Goal: Check status: Check status

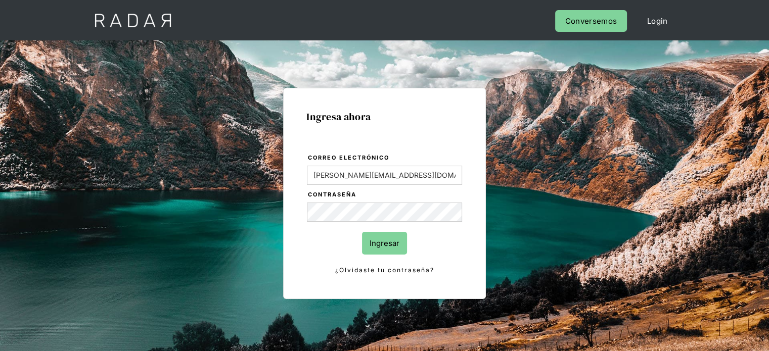
click at [385, 243] on input "Ingresar" at bounding box center [384, 243] width 45 height 23
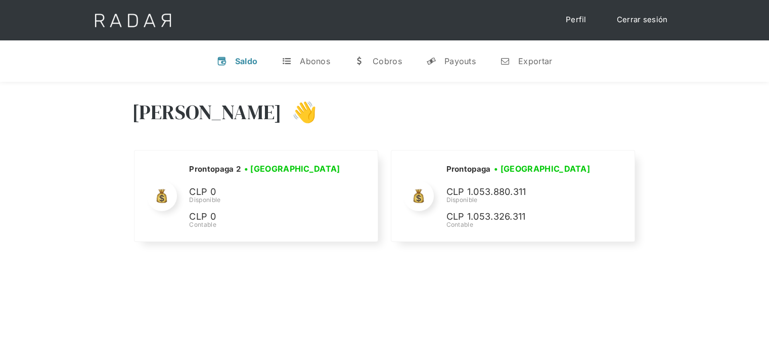
select select "prontopaga"
drag, startPoint x: 449, startPoint y: 46, endPoint x: 453, endPoint y: 53, distance: 7.7
click at [449, 46] on div "v Saldo t Abonos w [GEOGRAPHIC_DATA] y Payouts n Exportar" at bounding box center [384, 60] width 769 height 41
click at [456, 58] on div "Payouts" at bounding box center [459, 61] width 31 height 10
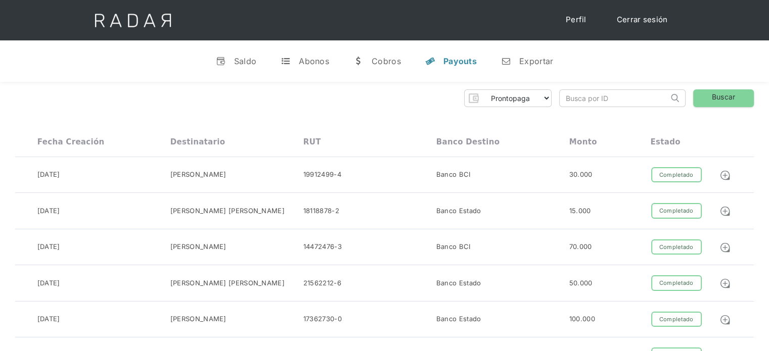
click at [605, 104] on input "search" at bounding box center [613, 98] width 109 height 17
paste input "b438b55a-7f28-4a87-ab84-b0b18979781c"
type input "b438b55a-7f28-4a87-ab84-b0b18979781c"
click at [708, 99] on link "Buscar" at bounding box center [723, 98] width 61 height 18
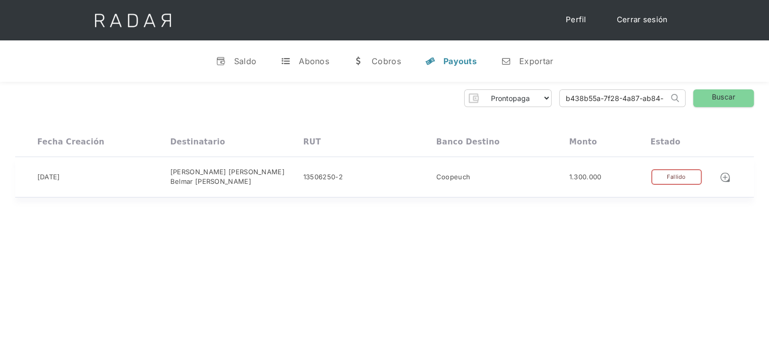
click at [409, 182] on div "14-10-2025 Jorge Luis Belmar Burgos Belmar Burgos 13506250-2 Coopeuch 1.300.000…" at bounding box center [384, 177] width 738 height 40
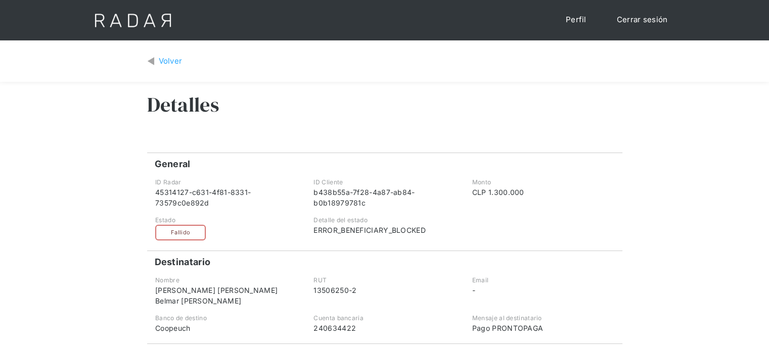
click at [386, 234] on div "ERROR_BENEFICIARY_BLOCKED" at bounding box center [384, 230] width 142 height 11
click at [385, 234] on div "ERROR_BENEFICIARY_BLOCKED" at bounding box center [384, 230] width 142 height 11
copy div "ERROR_BENEFICIARY_BLOCKED"
click at [181, 61] on div "Volver" at bounding box center [171, 62] width 24 height 12
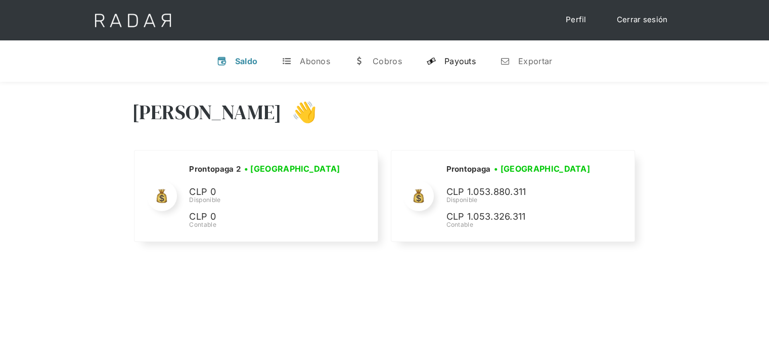
click at [465, 67] on link "y Payouts" at bounding box center [451, 61] width 66 height 26
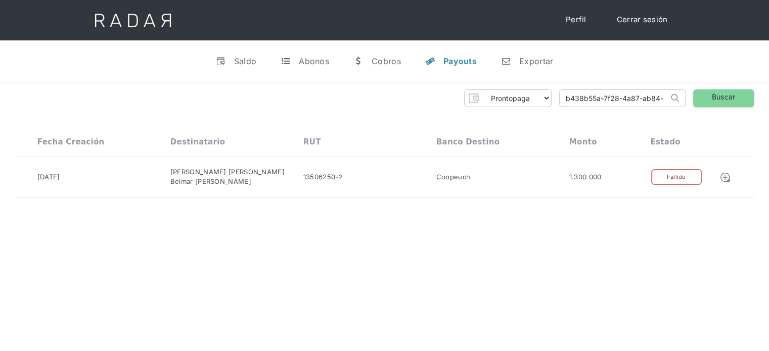
click at [617, 96] on input "b438b55a-7f28-4a87-ab84-b0b18979781c" at bounding box center [613, 98] width 109 height 17
paste input "53251a53-32a8-4b60-8a4d-f309c776c254"
type input "53251a53-32a8-4b60-8a4d-f309c776c254"
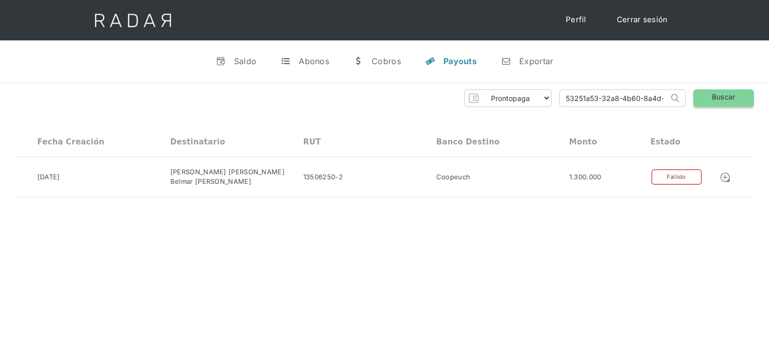
click at [722, 103] on link "Buscar" at bounding box center [723, 98] width 61 height 18
click at [587, 184] on div "14-10-2025 Catalina Mac Pherson Mac Pherson 9409538-7 Banco BCI 80.000 Completa…" at bounding box center [384, 175] width 738 height 36
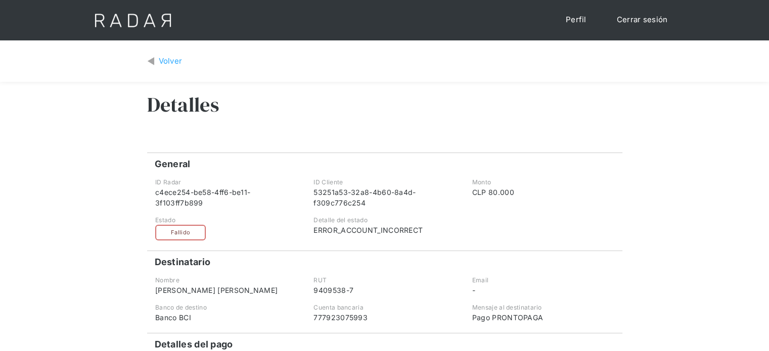
click at [171, 59] on div "Volver" at bounding box center [171, 62] width 24 height 12
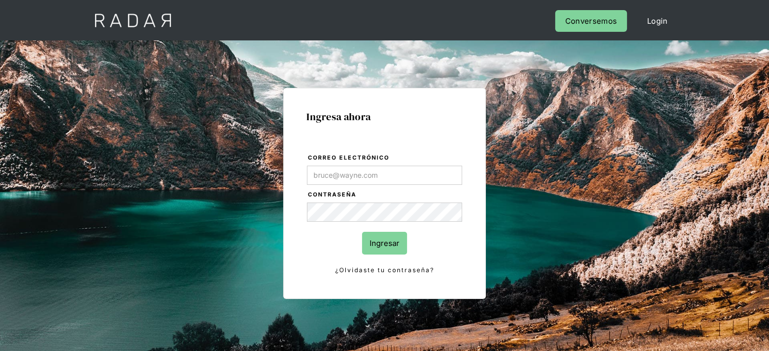
click at [396, 176] on input "Correo electrónico" at bounding box center [384, 175] width 155 height 19
drag, startPoint x: 207, startPoint y: 134, endPoint x: 231, endPoint y: 151, distance: 29.4
click at [207, 134] on div "Ingresa ahora Correo electrónico Contraseña Ingresar ¿Olvidaste tu contraseña? …" at bounding box center [384, 228] width 475 height 314
click at [387, 174] on input "Correo electrónico" at bounding box center [384, 175] width 155 height 19
type input "Evans@prontopaga.com"
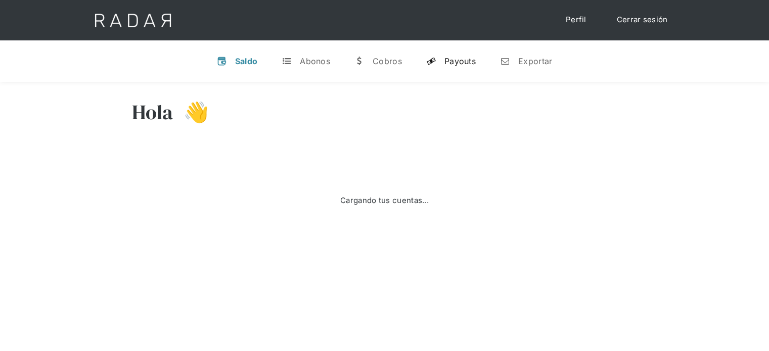
click at [460, 58] on div "Payouts" at bounding box center [459, 61] width 31 height 10
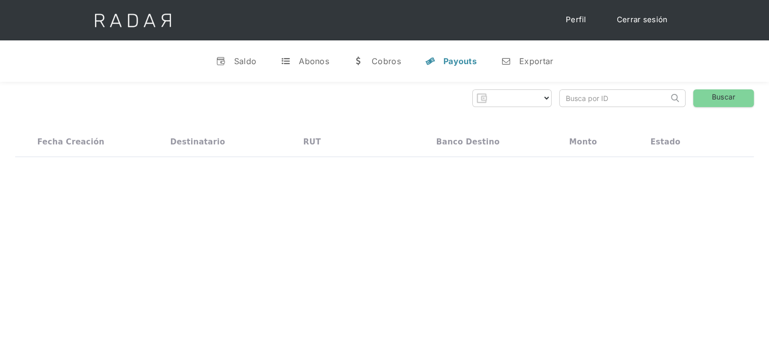
select select "prontopaga"
click at [452, 66] on link "y Payouts" at bounding box center [451, 61] width 68 height 26
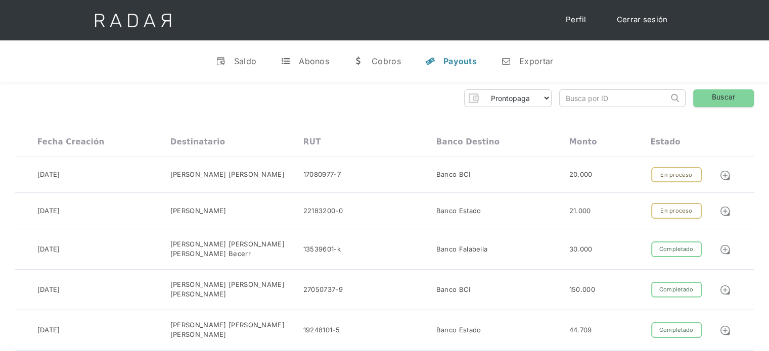
click at [610, 100] on input "search" at bounding box center [613, 98] width 109 height 17
paste input "f2f2dc88-3e51-4fc2-a5e4-8d0ee30c8fc0"
click at [709, 100] on link "Buscar" at bounding box center [723, 98] width 61 height 18
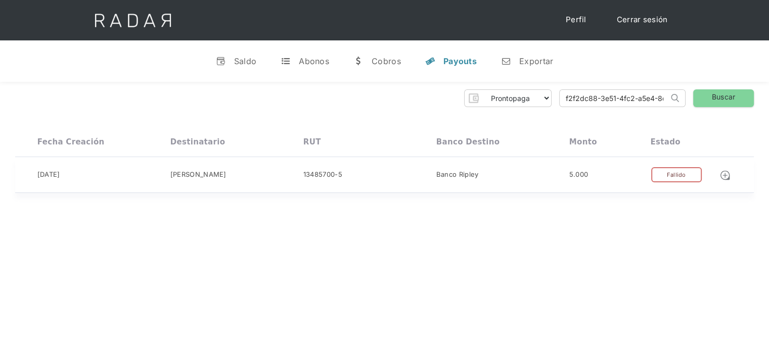
click at [599, 177] on div "5.000" at bounding box center [609, 175] width 81 height 16
click at [592, 98] on input "f2f2dc88-3e51-4fc2-a5e4-8d0ee30c8fc0" at bounding box center [613, 98] width 109 height 17
paste input "d8d84bb0-8561-4560-941e-22cd2029c30b"
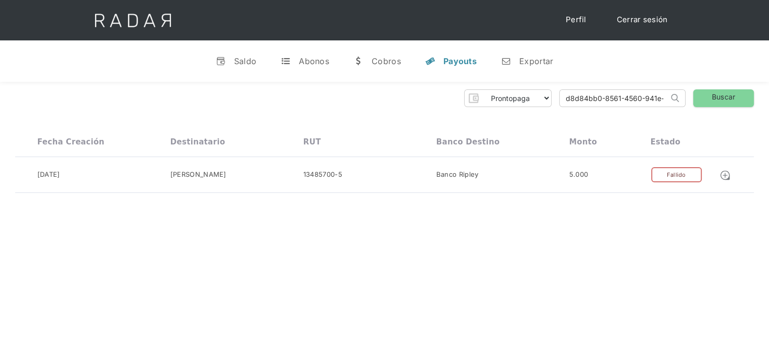
scroll to position [0, 51]
click at [566, 99] on input "d8d84bb0-8561-4560-941e-22cd2029c30b" at bounding box center [613, 98] width 109 height 17
type input "d8d84bb0-8561-4560-941e-22cd2029c30b"
click at [716, 99] on link "Buscar" at bounding box center [723, 98] width 61 height 18
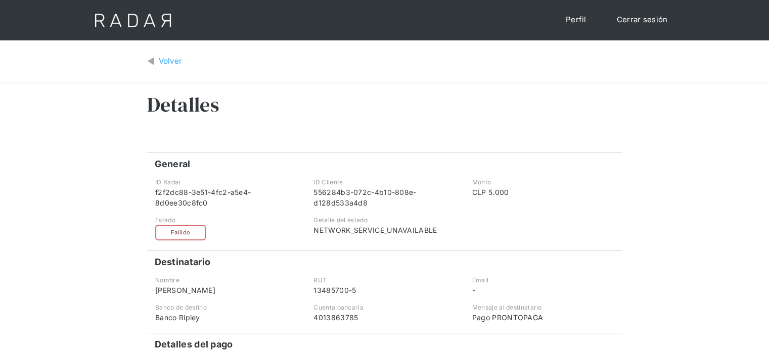
click at [166, 58] on div "Volver" at bounding box center [171, 62] width 24 height 12
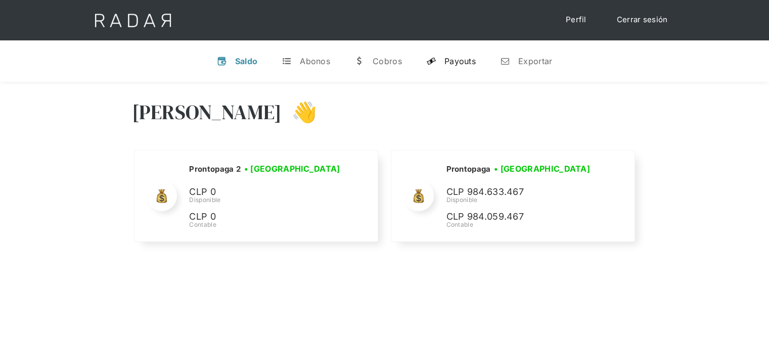
click at [449, 60] on div "Payouts" at bounding box center [459, 61] width 31 height 10
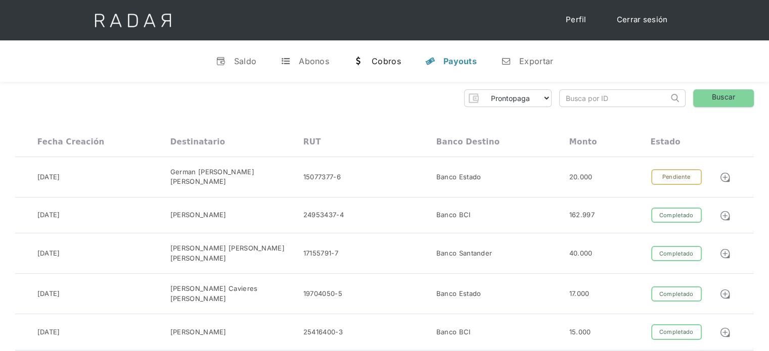
click at [385, 62] on div "Cobros" at bounding box center [385, 61] width 29 height 10
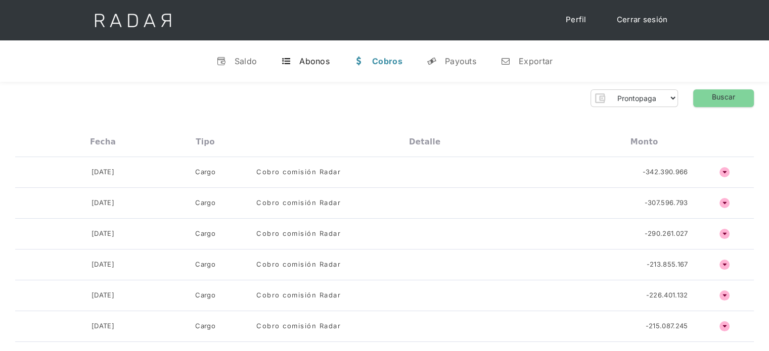
click at [326, 58] on div "Abonos" at bounding box center [314, 61] width 30 height 10
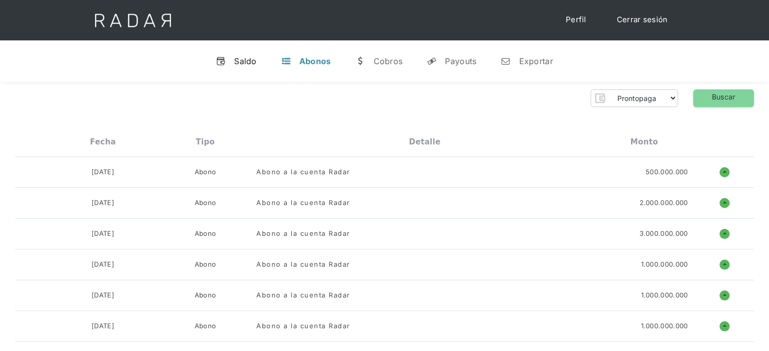
click at [244, 58] on div "Saldo" at bounding box center [245, 61] width 23 height 10
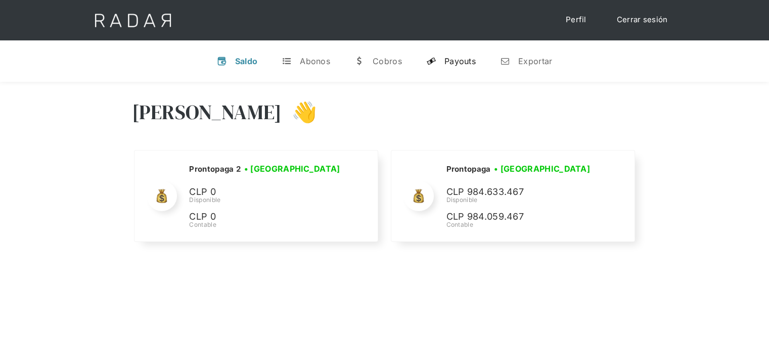
click at [446, 60] on div "Payouts" at bounding box center [459, 61] width 31 height 10
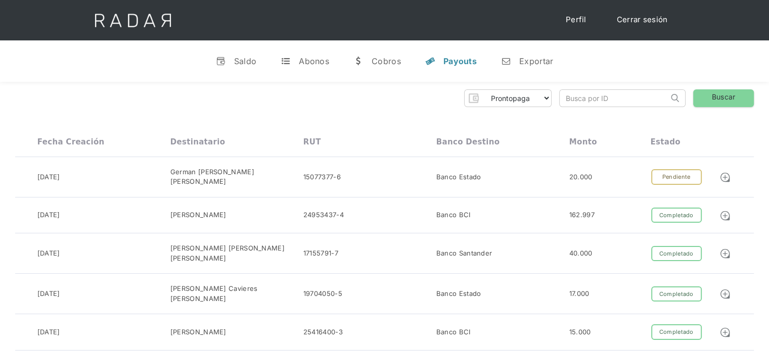
click at [619, 93] on input "search" at bounding box center [613, 98] width 109 height 17
paste input "42d7c720-1a5b-4ec5-ab68-fcd467efbcaa"
type input "42d7c720-1a5b-4ec5-ab68-fcd467efbcaa"
click at [712, 102] on link "Buscar" at bounding box center [723, 98] width 61 height 18
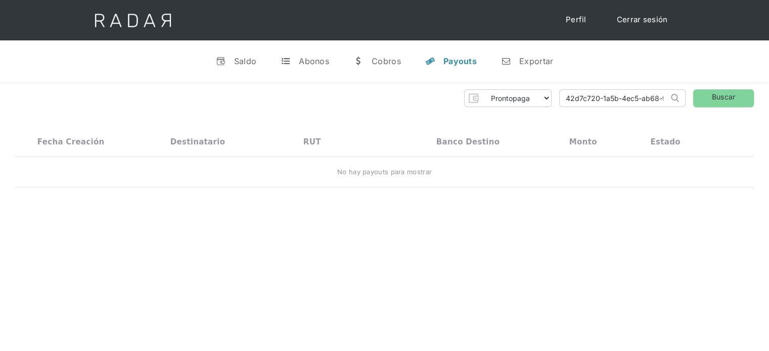
click at [568, 97] on input "42d7c720-1a5b-4ec5-ab68-fcd467efbcaa" at bounding box center [613, 98] width 109 height 17
click at [567, 96] on input "42d7c720-1a5b-4ec5-ab68-fcd467efbcaa" at bounding box center [613, 98] width 109 height 17
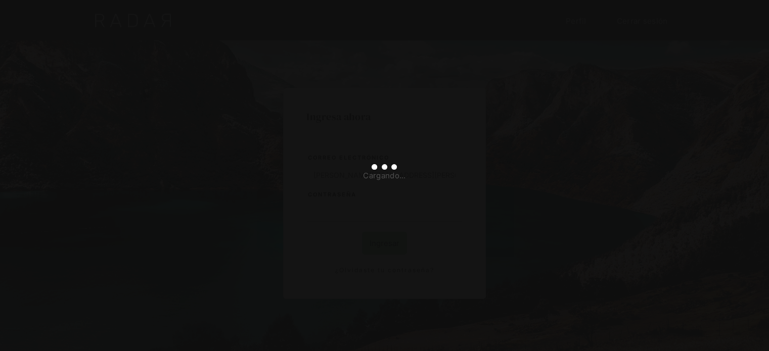
type input "[PERSON_NAME][EMAIL_ADDRESS][DOMAIN_NAME]"
